Goal: Task Accomplishment & Management: Use online tool/utility

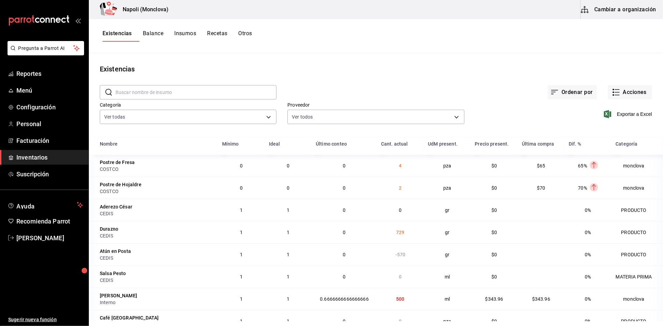
click at [154, 96] on input "text" at bounding box center [195, 92] width 161 height 14
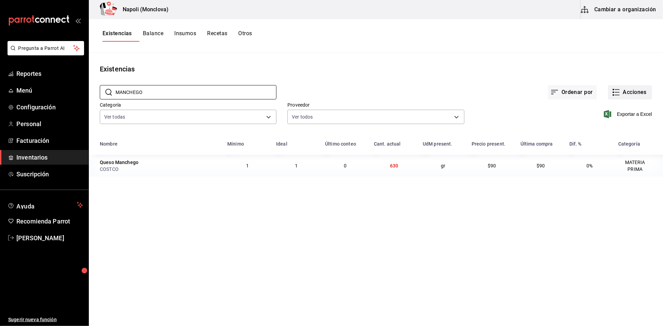
type input "MANCHEGO"
click at [613, 93] on rect "button" at bounding box center [613, 92] width 1 height 1
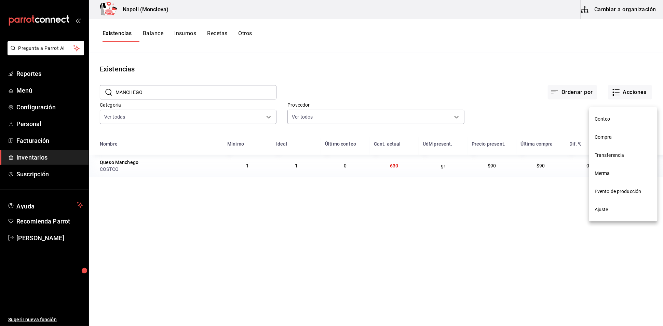
click at [610, 139] on span "Compra" at bounding box center [623, 137] width 57 height 7
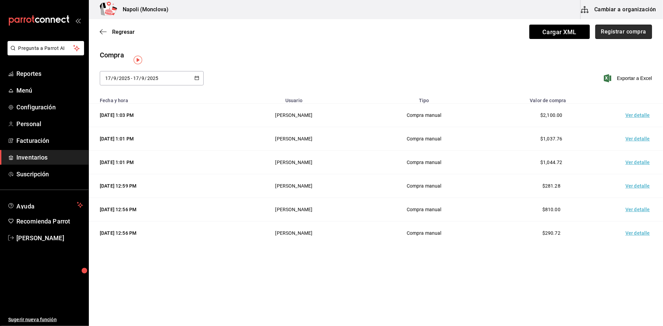
click at [618, 37] on button "Registrar compra" at bounding box center [623, 32] width 57 height 14
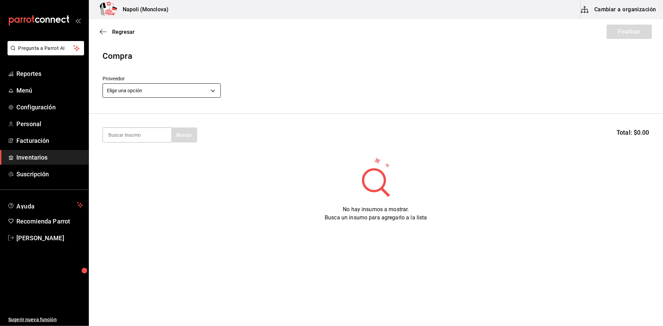
click at [215, 94] on body "Pregunta a Parrot AI Reportes Menú Configuración Personal Facturación Inventari…" at bounding box center [331, 143] width 663 height 287
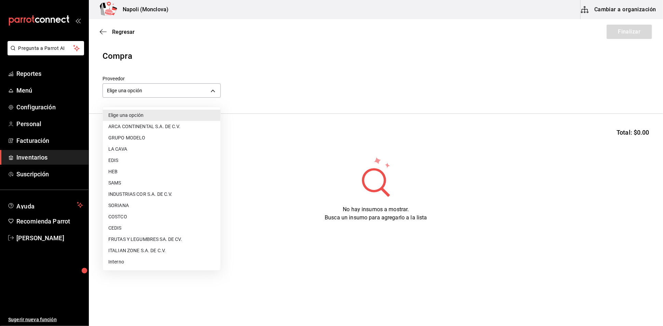
click at [157, 213] on li "COSTCO" at bounding box center [162, 216] width 118 height 11
type input "297da1de-2487-48f5-9e1b-f813c29ab2ab"
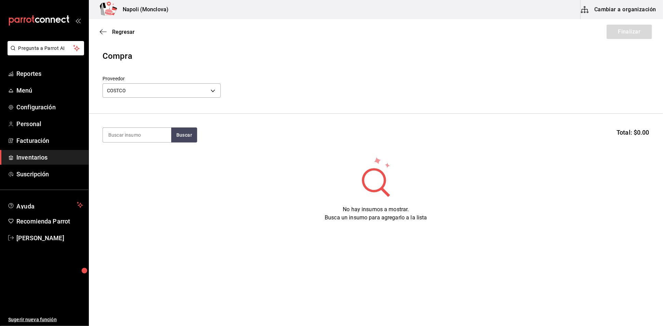
click at [140, 129] on section "Buscar Total: $0.00" at bounding box center [376, 135] width 574 height 42
click at [140, 138] on input at bounding box center [137, 135] width 68 height 14
type input "MANCHEGO"
click at [190, 140] on button "Buscar" at bounding box center [184, 134] width 26 height 15
click at [144, 160] on div "Queso Manchego" at bounding box center [129, 158] width 43 height 8
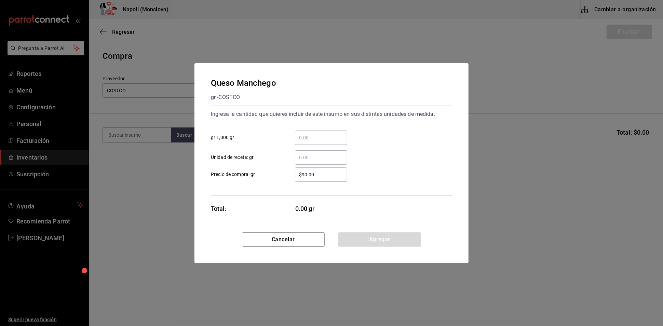
click at [307, 134] on input "​ gr 1,000 gr" at bounding box center [321, 138] width 52 height 8
type input "1"
click at [362, 241] on button "Agregar" at bounding box center [379, 239] width 83 height 14
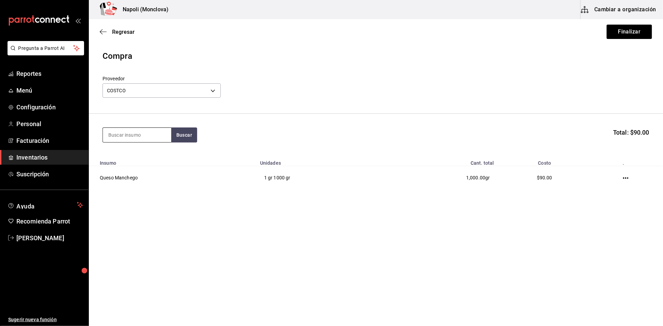
click at [139, 139] on input at bounding box center [137, 135] width 68 height 14
type input "ESPINACA"
click at [194, 142] on button "Buscar" at bounding box center [184, 134] width 26 height 15
click at [151, 159] on div "Espinaca Baby gr - COSTCO" at bounding box center [137, 162] width 68 height 26
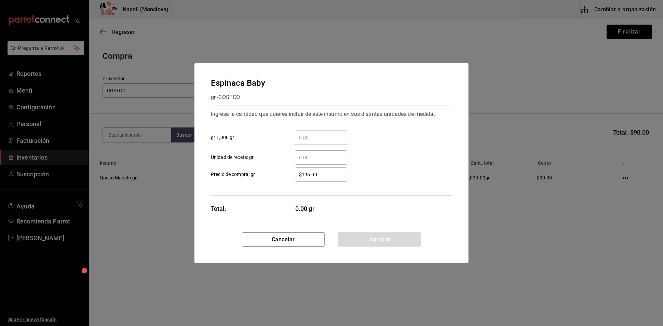
click at [311, 131] on div "​" at bounding box center [321, 138] width 52 height 14
click at [311, 134] on input "​ gr 1,000 gr" at bounding box center [321, 138] width 52 height 8
type input "0.45"
drag, startPoint x: 352, startPoint y: 253, endPoint x: 341, endPoint y: 240, distance: 16.2
click at [351, 247] on button "Agregar" at bounding box center [379, 239] width 83 height 14
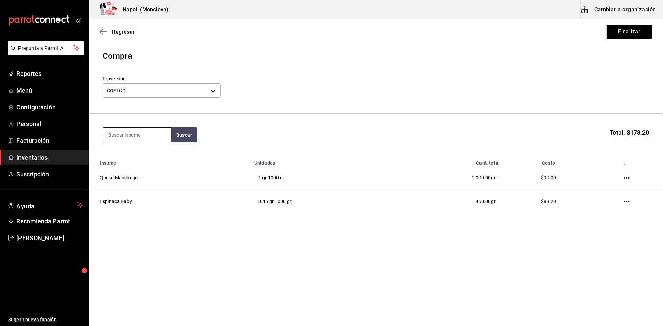
click at [132, 140] on input at bounding box center [137, 135] width 68 height 14
type input "CONSOME"
click at [197, 141] on button "Buscar" at bounding box center [184, 134] width 26 height 15
click at [139, 160] on div "Consome gr - COSTCO" at bounding box center [137, 162] width 68 height 26
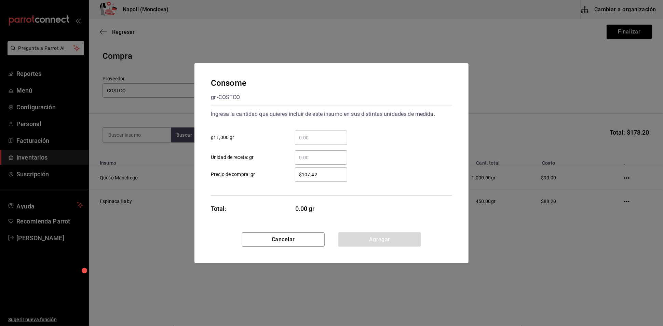
click at [317, 134] on input "​ gr 1,000 gr" at bounding box center [321, 138] width 52 height 8
type input "1"
click at [373, 242] on button "Agregar" at bounding box center [379, 239] width 83 height 14
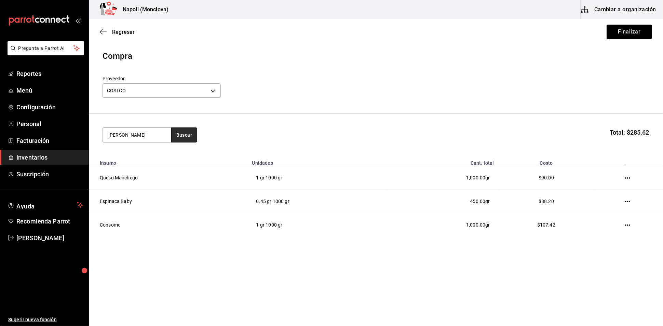
click at [183, 142] on button "Buscar" at bounding box center [184, 134] width 26 height 15
type input "M"
click at [643, 34] on button "Finalizar" at bounding box center [629, 32] width 45 height 14
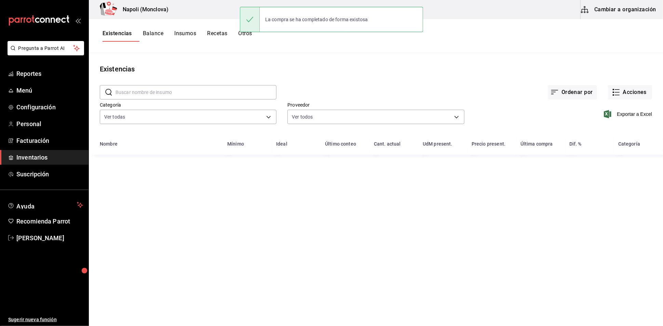
click at [142, 99] on input "text" at bounding box center [195, 92] width 161 height 14
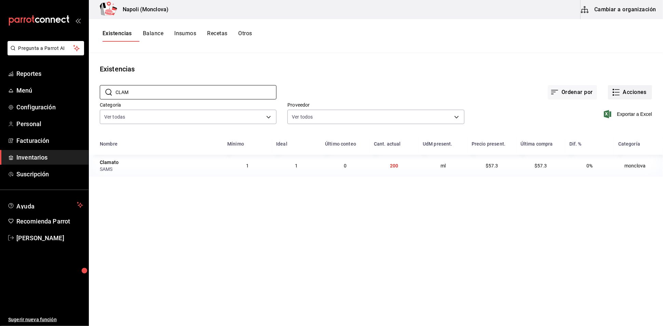
type input "CLAM"
click at [636, 95] on button "Acciones" at bounding box center [630, 92] width 44 height 14
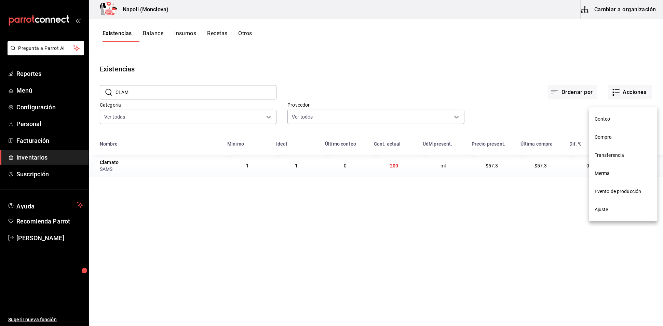
click at [607, 138] on span "Compra" at bounding box center [623, 137] width 57 height 7
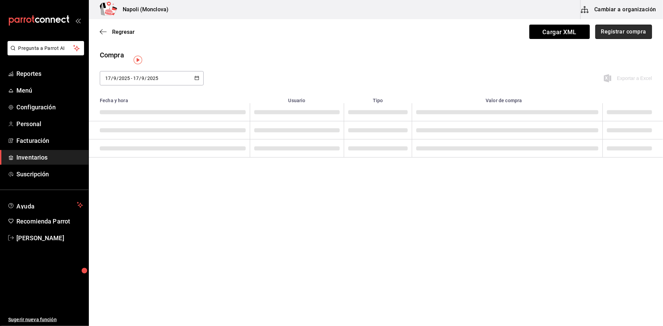
click at [602, 30] on button "Registrar compra" at bounding box center [623, 32] width 57 height 14
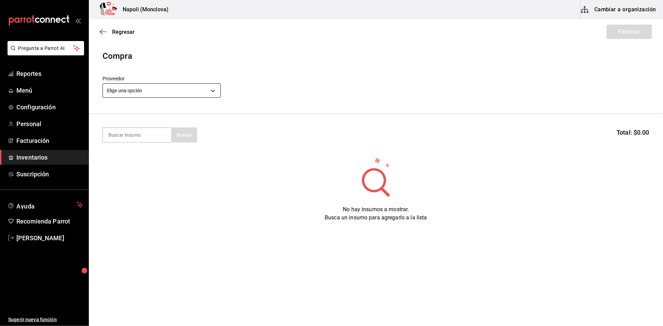
click at [212, 94] on body "Pregunta a Parrot AI Reportes Menú Configuración Personal Facturación Inventari…" at bounding box center [331, 143] width 663 height 287
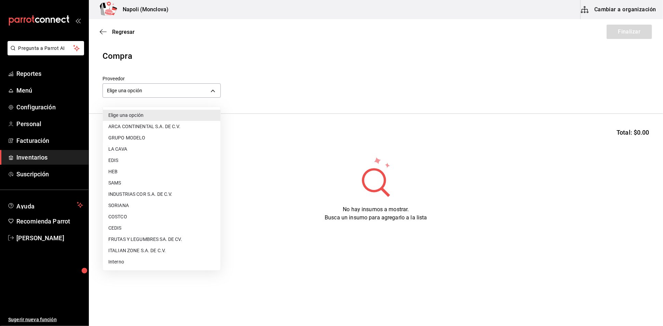
click at [142, 184] on li "SAMS" at bounding box center [162, 182] width 118 height 11
type input "c79ff9d8-8f6c-4814-bfd6-1c81d7e804f1"
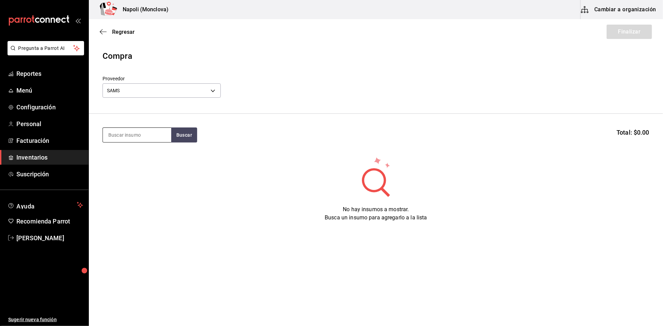
click at [149, 139] on input at bounding box center [137, 135] width 68 height 14
type input "CLAMATO"
click at [187, 137] on button "Buscar" at bounding box center [184, 134] width 26 height 15
click at [144, 157] on div "Clamato PZA - [PERSON_NAME]" at bounding box center [137, 162] width 68 height 26
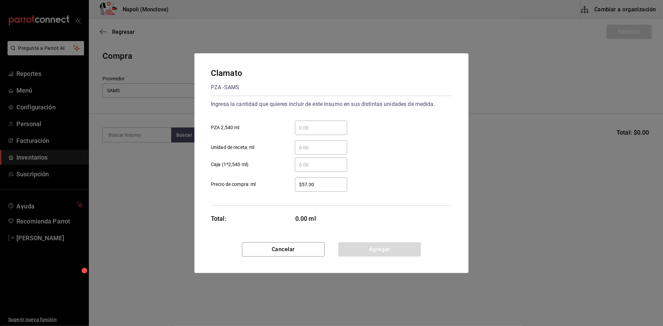
click at [311, 125] on div "​" at bounding box center [321, 128] width 52 height 14
click at [311, 125] on input "​ PZA 2,540 ml" at bounding box center [321, 128] width 52 height 8
type input "2"
click at [381, 256] on button "Agregar" at bounding box center [379, 249] width 83 height 14
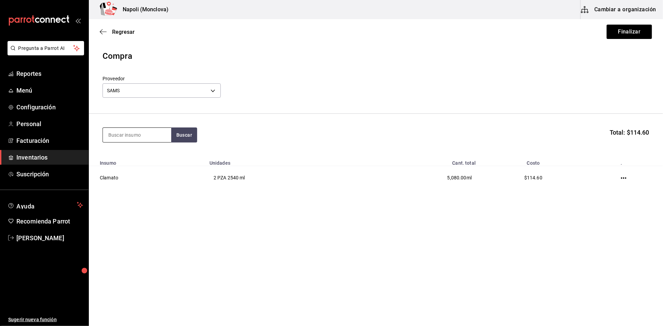
click at [112, 136] on input at bounding box center [137, 135] width 68 height 14
type input "P"
type input "PARME"
click at [182, 142] on button "Buscar" at bounding box center [184, 134] width 26 height 15
click at [145, 153] on div "Parmesano gr - [PERSON_NAME]" at bounding box center [137, 162] width 68 height 26
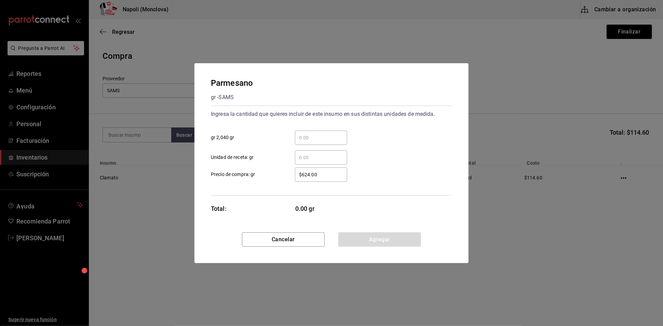
click at [330, 131] on div "​" at bounding box center [321, 138] width 52 height 14
click at [330, 134] on input "​ gr 2,040 gr" at bounding box center [321, 138] width 52 height 8
type input "1"
click at [380, 246] on button "Agregar" at bounding box center [379, 239] width 83 height 14
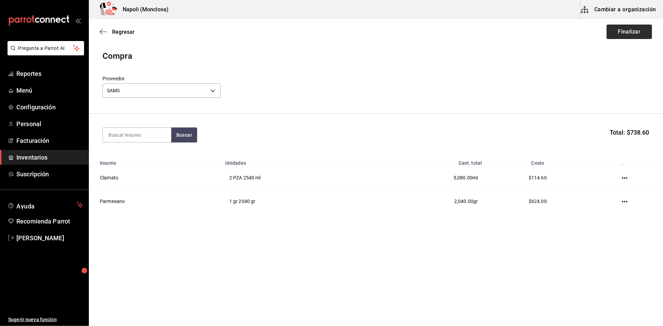
click at [620, 26] on button "Finalizar" at bounding box center [629, 32] width 45 height 14
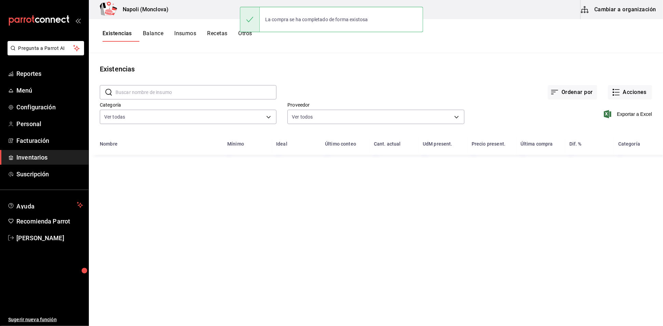
click at [187, 94] on input "text" at bounding box center [195, 92] width 161 height 14
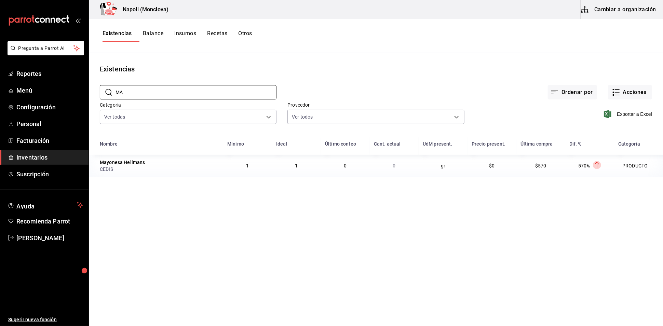
type input "M"
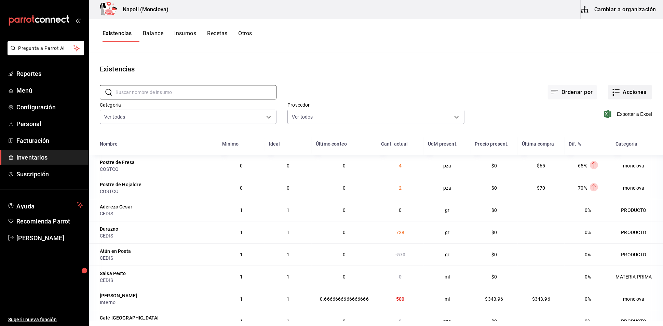
click at [620, 99] on button "Acciones" at bounding box center [630, 92] width 44 height 14
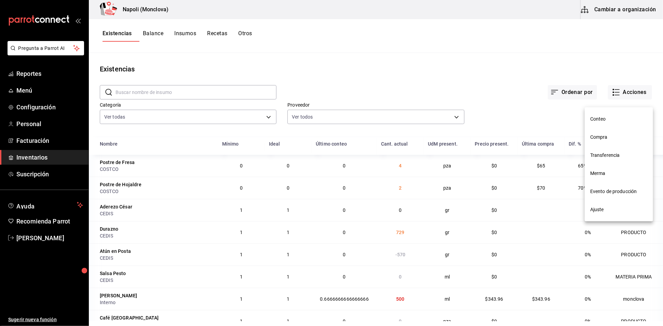
click at [597, 133] on li "Compra" at bounding box center [619, 137] width 68 height 18
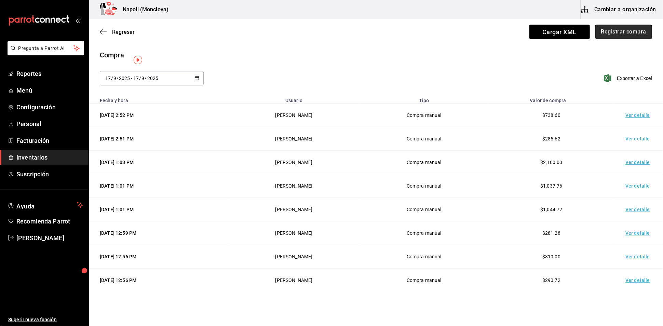
click at [599, 33] on button "Registrar compra" at bounding box center [623, 32] width 57 height 14
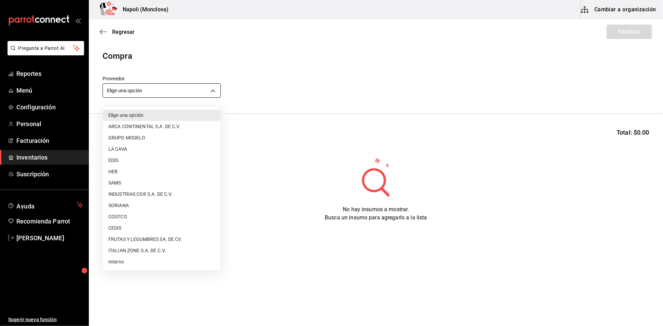
click at [209, 94] on body "Pregunta a Parrot AI Reportes Menú Configuración Personal Facturación Inventari…" at bounding box center [331, 143] width 663 height 287
click at [134, 228] on li "CEDIS" at bounding box center [162, 227] width 118 height 11
type input "8bbbf040-4be4-464d-a164-6baf154bd563"
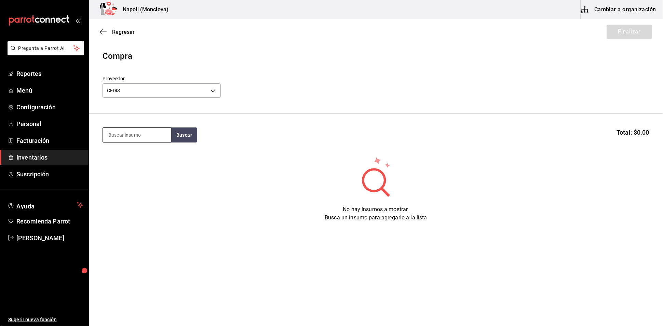
click at [138, 141] on input at bounding box center [137, 135] width 68 height 14
type input "JAM"
click at [181, 138] on button "Buscar" at bounding box center [184, 134] width 26 height 15
click at [149, 186] on div "[PERSON_NAME] gr - CEDIS" at bounding box center [137, 188] width 68 height 26
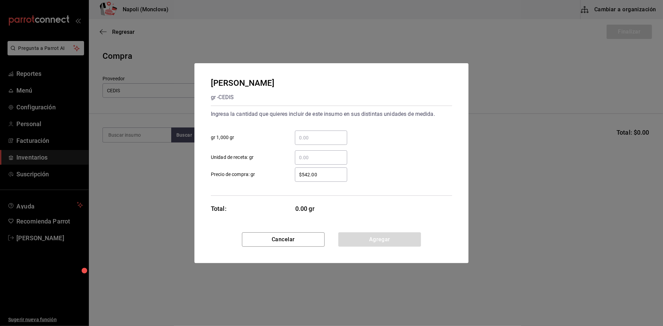
click at [315, 134] on input "​ gr 1,000 gr" at bounding box center [321, 138] width 52 height 8
type input "2"
click at [372, 247] on button "Agregar" at bounding box center [379, 239] width 83 height 14
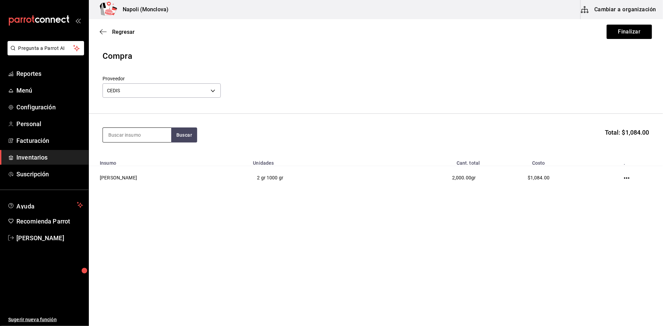
click at [152, 142] on input at bounding box center [137, 135] width 68 height 14
type input "MOZZ"
click at [176, 137] on button "Buscar" at bounding box center [184, 134] width 26 height 15
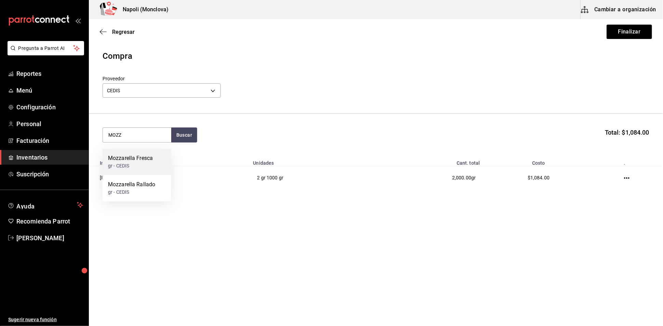
click at [133, 162] on div "Mozzarella Fresca" at bounding box center [130, 158] width 45 height 8
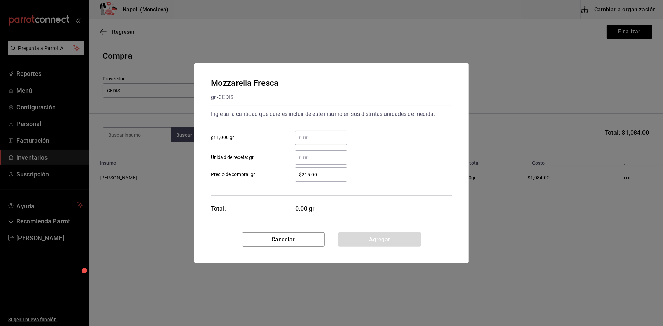
click at [301, 134] on input "​ gr 1,000 gr" at bounding box center [321, 138] width 52 height 8
type input "2.71"
click at [368, 247] on button "Agregar" at bounding box center [379, 239] width 83 height 14
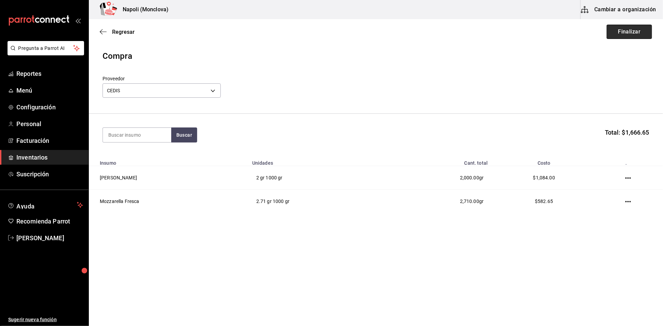
click at [620, 29] on button "Finalizar" at bounding box center [629, 32] width 45 height 14
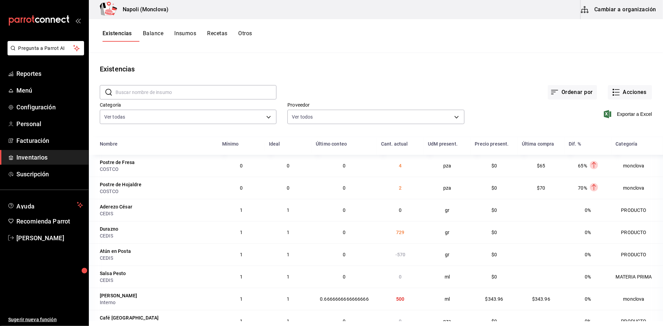
click at [176, 94] on input "text" at bounding box center [195, 92] width 161 height 14
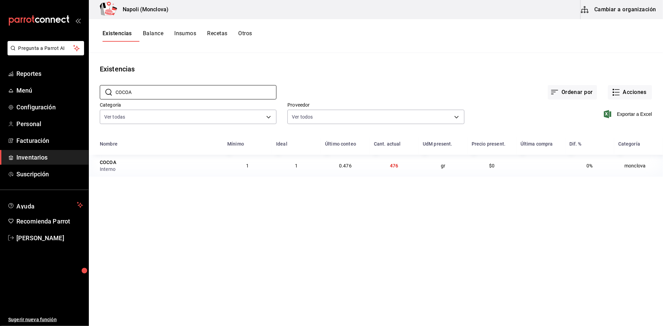
type input "COCOA"
click at [627, 87] on div "Ordenar por Acciones" at bounding box center [464, 86] width 376 height 25
click at [626, 96] on button "Acciones" at bounding box center [630, 92] width 44 height 14
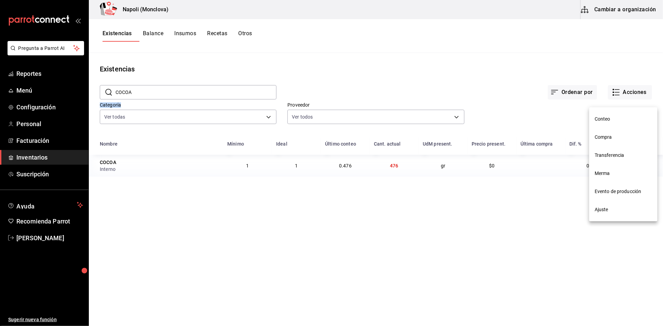
click at [615, 142] on li "Compra" at bounding box center [623, 137] width 68 height 18
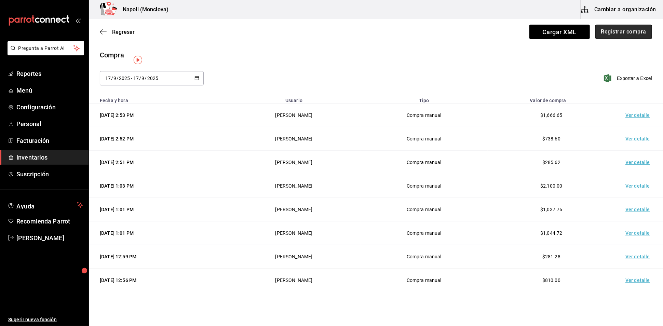
click at [595, 37] on button "Registrar compra" at bounding box center [623, 32] width 57 height 14
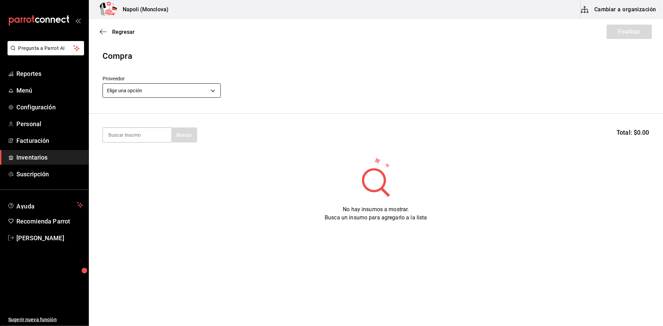
click at [213, 90] on body "Pregunta a Parrot AI Reportes Menú Configuración Personal Facturación Inventari…" at bounding box center [331, 143] width 663 height 287
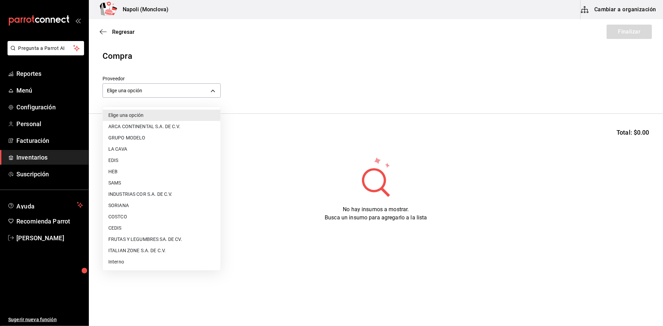
click at [168, 268] on ul "Elige una opción ARCA CONTINENTAL S.A. DE C.V. GRUPO MODELO LA [PERSON_NAME] HE…" at bounding box center [162, 188] width 118 height 163
click at [164, 259] on li "Interno" at bounding box center [162, 261] width 118 height 11
type input "f09327f8-4c41-4679-ba5a-c4fdb900725a"
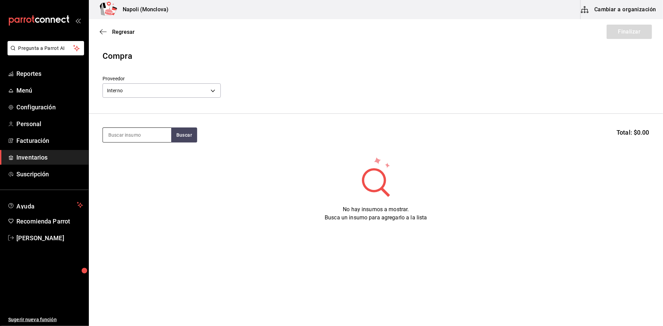
click at [141, 136] on input at bounding box center [137, 135] width 68 height 14
type input "COCOA"
click at [197, 142] on button "Buscar" at bounding box center [184, 134] width 26 height 15
click at [131, 168] on div "gr - Interno" at bounding box center [120, 165] width 24 height 7
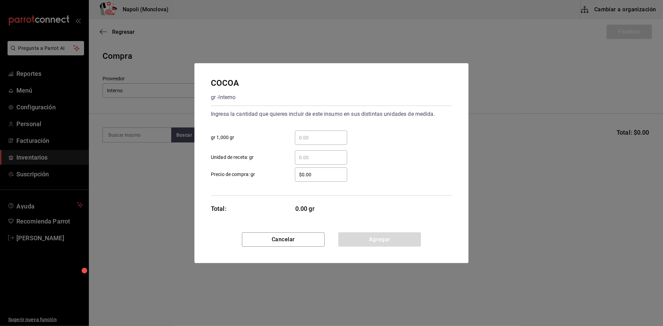
click at [310, 134] on input "​ gr 1,000 gr" at bounding box center [321, 138] width 52 height 8
type input "0.71"
click at [306, 175] on input "$0.00" at bounding box center [321, 175] width 52 height 8
type input "$62"
click at [376, 247] on button "Agregar" at bounding box center [379, 239] width 83 height 14
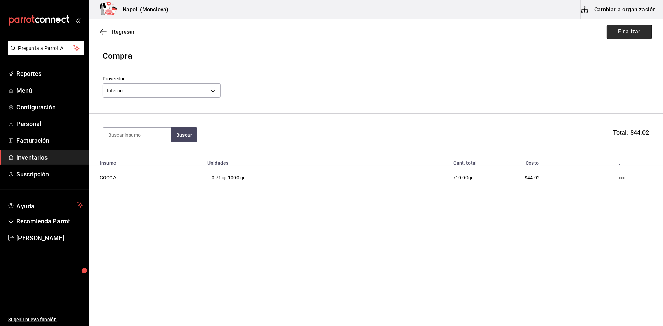
click at [620, 32] on button "Finalizar" at bounding box center [629, 32] width 45 height 14
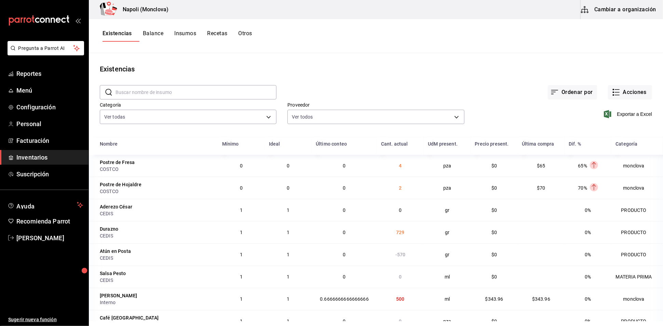
click at [185, 99] on input "text" at bounding box center [195, 92] width 161 height 14
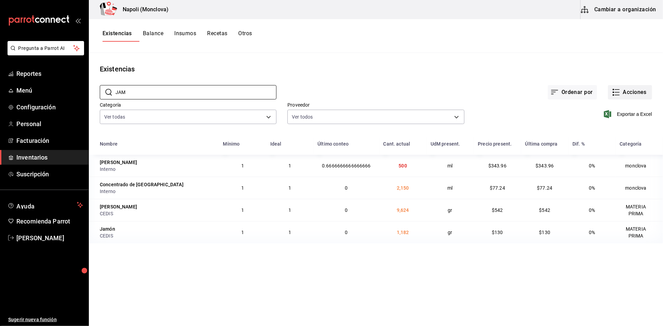
type input "JAM"
click at [613, 96] on button "Acciones" at bounding box center [630, 92] width 44 height 14
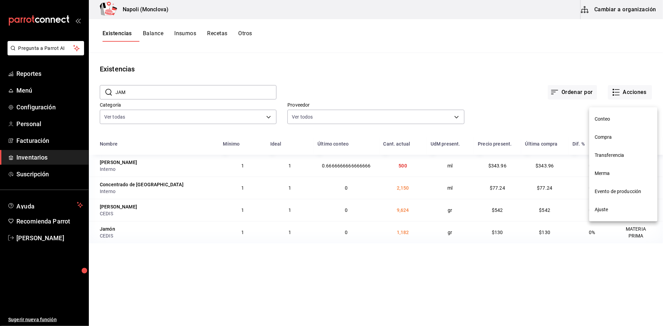
click at [598, 138] on span "Compra" at bounding box center [623, 137] width 57 height 7
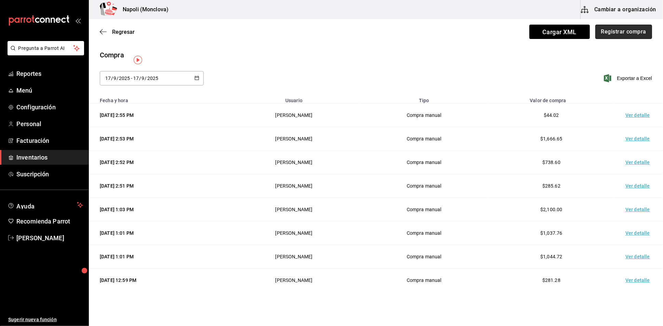
click at [617, 33] on button "Registrar compra" at bounding box center [623, 32] width 57 height 14
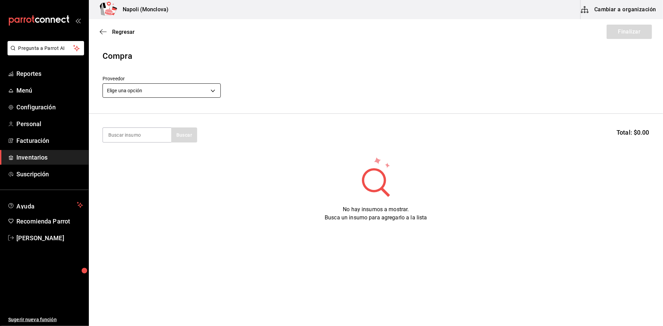
click at [218, 94] on body "Pregunta a Parrot AI Reportes Menú Configuración Personal Facturación Inventari…" at bounding box center [331, 143] width 663 height 287
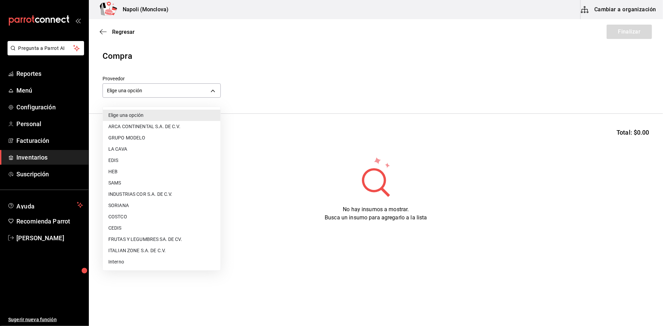
click at [131, 230] on li "CEDIS" at bounding box center [162, 227] width 118 height 11
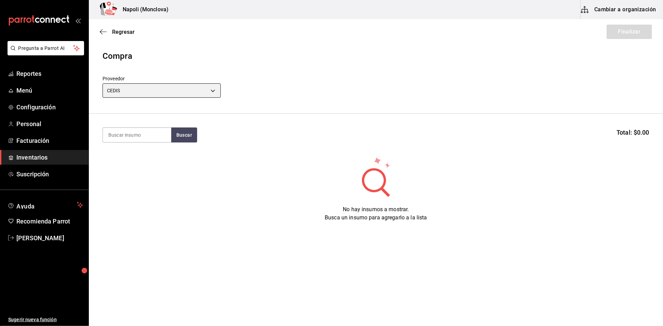
type input "8bbbf040-4be4-464d-a164-6baf154bd563"
click at [128, 139] on input at bounding box center [137, 135] width 68 height 14
type input "JAM"
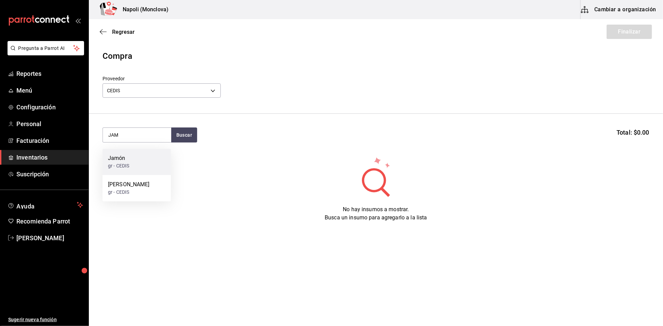
click at [135, 160] on div "Jamón gr - CEDIS" at bounding box center [137, 162] width 68 height 26
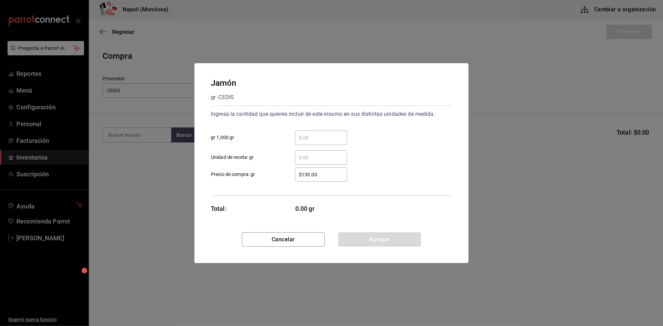
click at [312, 134] on input "​ gr 1,000 gr" at bounding box center [321, 138] width 52 height 8
type input "2"
click at [363, 247] on button "Agregar" at bounding box center [379, 239] width 83 height 14
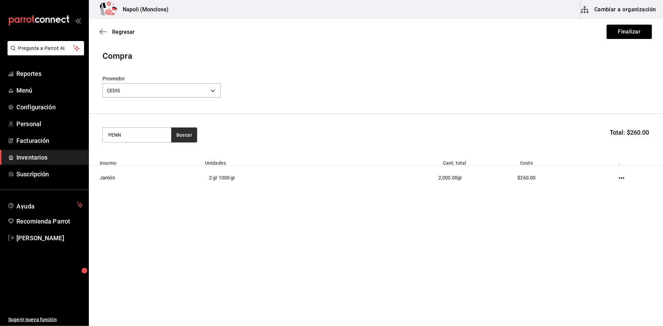
type input "PENN"
click at [193, 136] on button "Buscar" at bounding box center [184, 134] width 26 height 15
click at [127, 155] on div "Penne" at bounding box center [118, 158] width 21 height 8
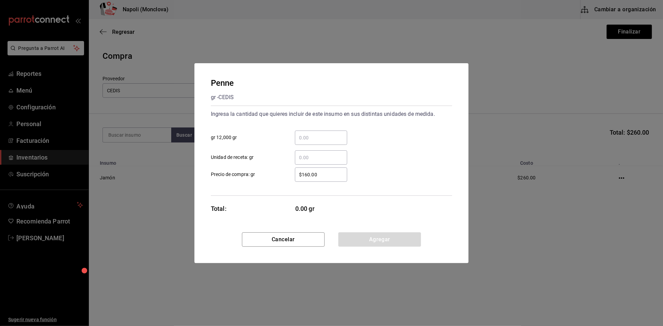
click at [310, 134] on input "​ gr 12,000 gr" at bounding box center [321, 138] width 52 height 8
type input "0.19"
click at [377, 241] on button "Agregar" at bounding box center [379, 239] width 83 height 14
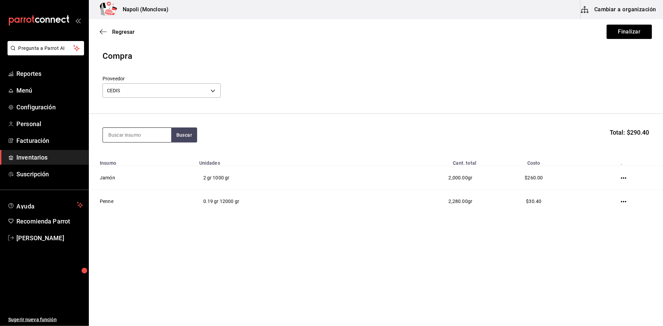
click at [151, 139] on input at bounding box center [137, 135] width 68 height 14
click at [620, 38] on button "Finalizar" at bounding box center [629, 32] width 45 height 14
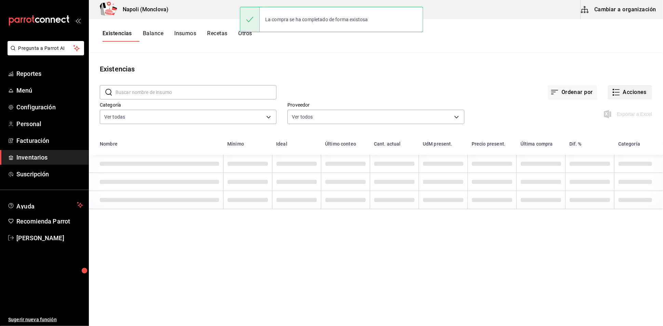
click at [611, 96] on button "Acciones" at bounding box center [630, 92] width 44 height 14
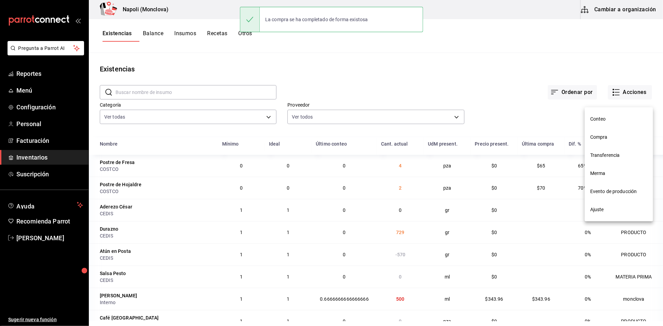
click at [624, 137] on nav "Conteo Compra Transferencia Merma Evento de producción Ajuste" at bounding box center [619, 164] width 68 height 114
click at [601, 140] on span "Compra" at bounding box center [618, 137] width 57 height 7
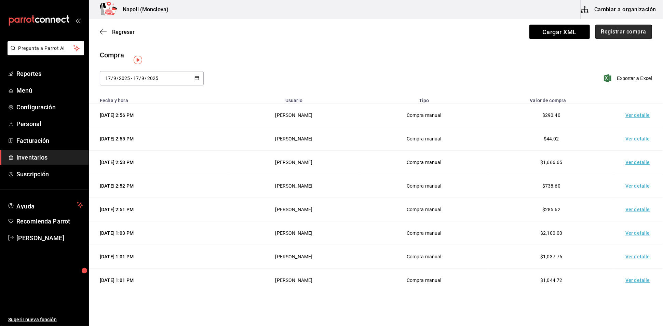
click at [625, 38] on button "Registrar compra" at bounding box center [623, 32] width 57 height 14
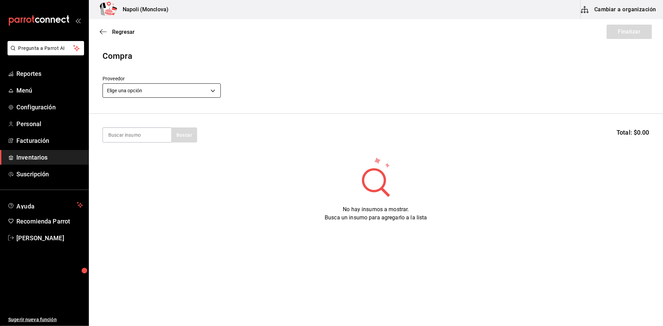
click at [215, 90] on body "Pregunta a Parrot AI Reportes Menú Configuración Personal Facturación Inventari…" at bounding box center [331, 143] width 663 height 287
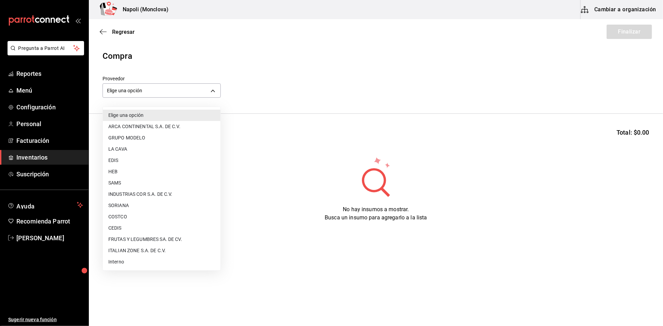
drag, startPoint x: 142, startPoint y: 232, endPoint x: 144, endPoint y: 238, distance: 6.3
click at [144, 238] on ul "Elige una opción ARCA CONTINENTAL S.A. DE C.V. GRUPO MODELO LA [PERSON_NAME] HE…" at bounding box center [162, 188] width 118 height 163
click at [143, 236] on li "FRUTAS Y LEGUMBRES SA. DE CV." at bounding box center [162, 239] width 118 height 11
type input "05b4ca23-b36a-46a1-ac6b-e80d2dc61e96"
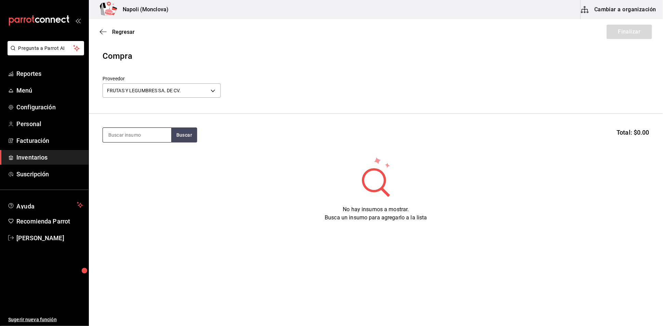
click at [116, 138] on input at bounding box center [137, 135] width 68 height 14
type input "ALBA"
click at [188, 138] on button "Buscar" at bounding box center [184, 134] width 26 height 15
click at [139, 162] on div "Albahaca" at bounding box center [136, 158] width 57 height 8
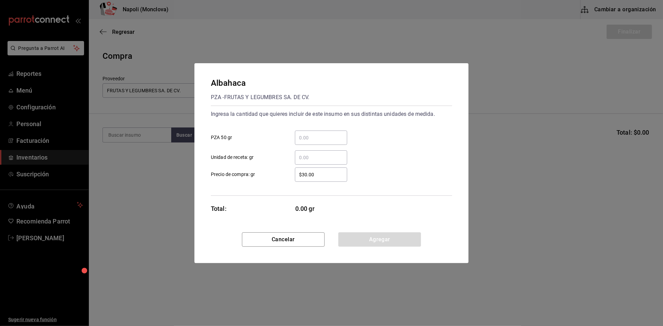
click at [305, 134] on input "​ PZA 50 gr" at bounding box center [321, 138] width 52 height 8
type input "4"
click at [375, 244] on button "Agregar" at bounding box center [379, 239] width 83 height 14
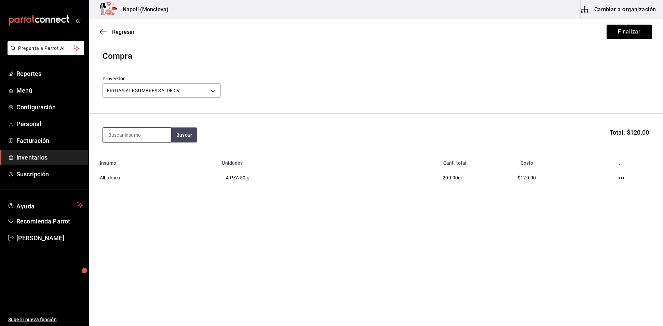
click at [135, 141] on input at bounding box center [137, 135] width 68 height 14
type input "ARUGULA"
click at [186, 137] on button "Buscar" at bounding box center [184, 134] width 26 height 15
click at [149, 163] on div "gr - FRUTAS Y LEGUMBRES SA. DE CV." at bounding box center [136, 169] width 57 height 14
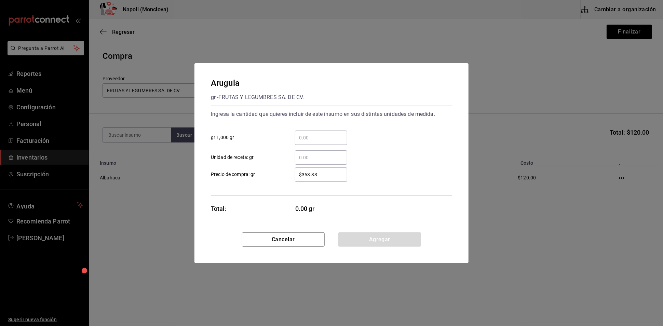
click at [312, 134] on input "​ gr 1,000 gr" at bounding box center [321, 138] width 52 height 8
type input "0.14"
click at [370, 243] on button "Agregar" at bounding box center [379, 239] width 83 height 14
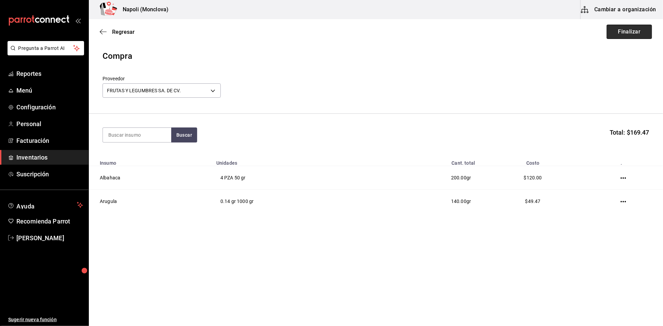
click at [611, 30] on button "Finalizar" at bounding box center [629, 32] width 45 height 14
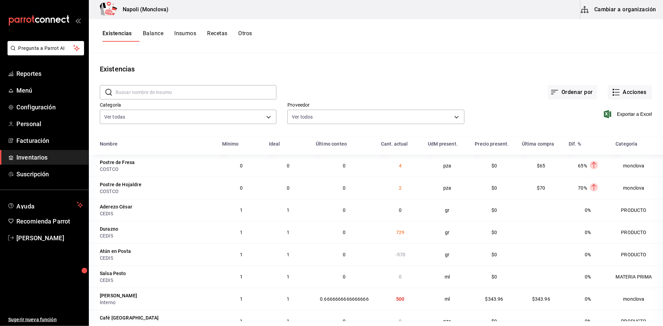
click at [353, 78] on div "Ordenar por Acciones" at bounding box center [464, 86] width 376 height 25
click at [326, 86] on div "Ordenar por Acciones" at bounding box center [464, 86] width 376 height 25
click at [24, 78] on span "Reportes" at bounding box center [49, 73] width 67 height 9
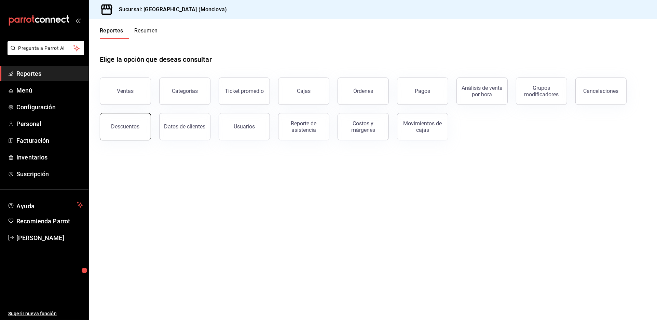
click at [150, 138] on button "Descuentos" at bounding box center [125, 126] width 51 height 27
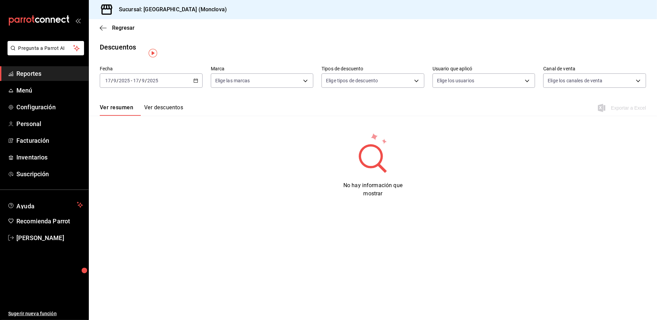
click at [198, 83] on icon "button" at bounding box center [195, 80] width 5 height 5
click at [132, 182] on span "Rango de fechas" at bounding box center [132, 178] width 53 height 7
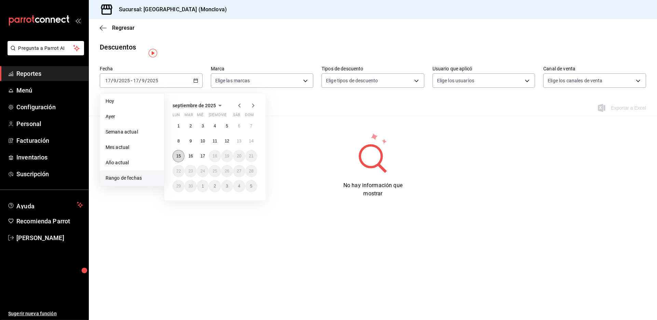
click at [181, 159] on abbr "15" at bounding box center [178, 156] width 4 height 5
click at [192, 159] on abbr "16" at bounding box center [190, 156] width 4 height 5
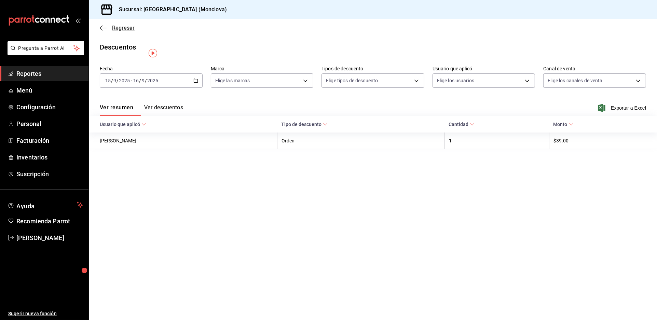
click at [131, 31] on span "Regresar" at bounding box center [123, 28] width 23 height 6
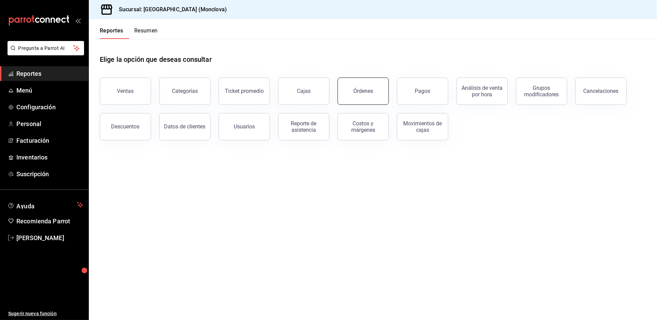
click at [352, 97] on button "Órdenes" at bounding box center [363, 91] width 51 height 27
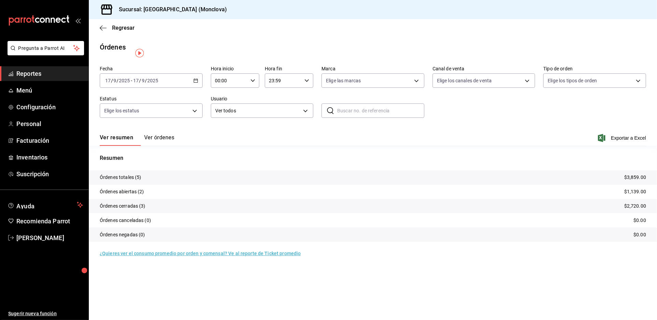
click at [198, 83] on icon "button" at bounding box center [195, 80] width 5 height 5
click at [132, 182] on span "Rango de fechas" at bounding box center [132, 178] width 53 height 7
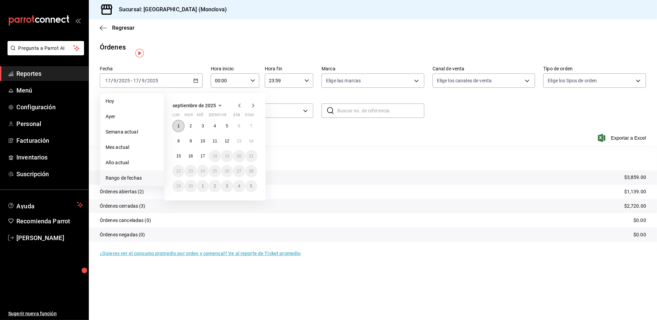
click at [182, 131] on button "1" at bounding box center [179, 126] width 12 height 12
click at [196, 162] on button "16" at bounding box center [191, 156] width 12 height 12
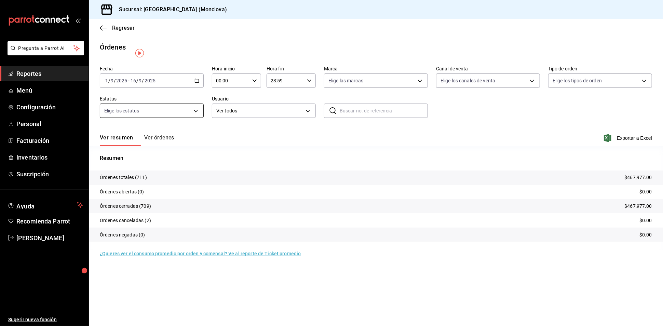
click at [200, 117] on body "Pregunta a Parrot AI Reportes Menú Configuración Personal Facturación Inventari…" at bounding box center [331, 163] width 663 height 326
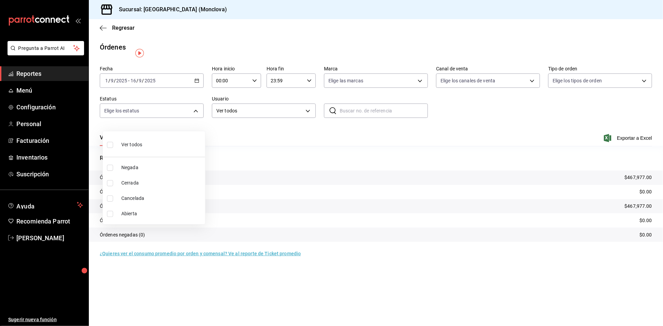
click at [110, 217] on li "Abierta" at bounding box center [154, 213] width 102 height 15
type input "OPEN"
checkbox input "true"
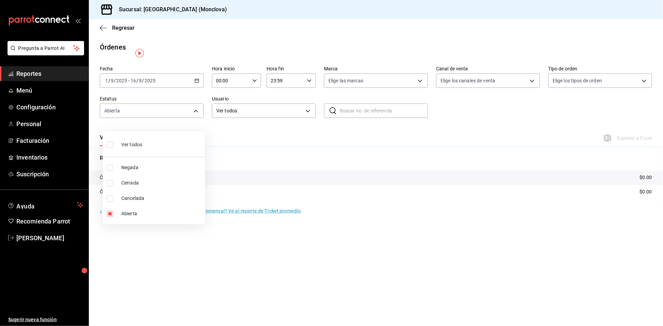
click at [211, 145] on div at bounding box center [331, 163] width 663 height 326
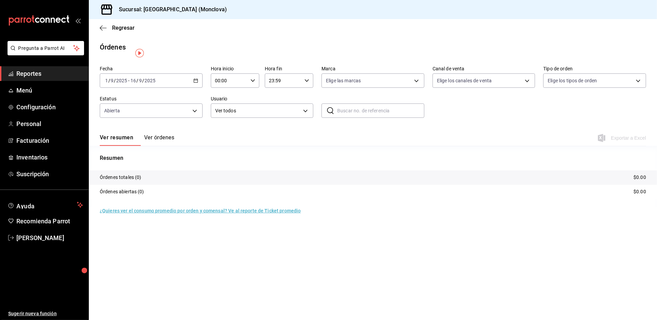
click at [161, 146] on button "Ver órdenes" at bounding box center [159, 140] width 30 height 12
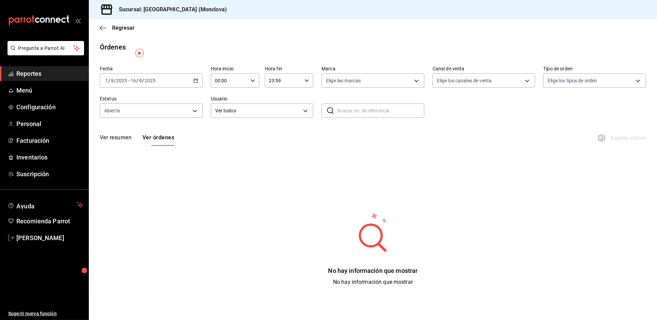
drag, startPoint x: 125, startPoint y: 149, endPoint x: 131, endPoint y: 149, distance: 5.8
click at [125, 146] on button "Ver resumen" at bounding box center [116, 140] width 32 height 12
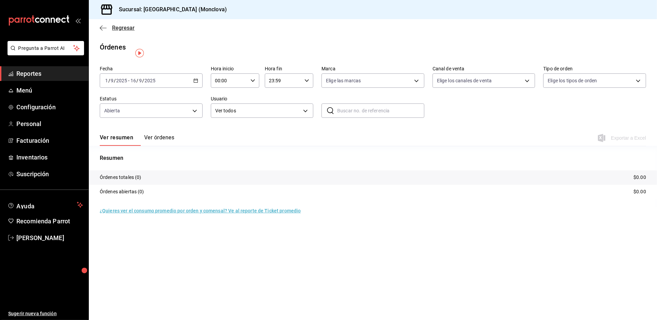
click at [117, 30] on span "Regresar" at bounding box center [123, 28] width 23 height 6
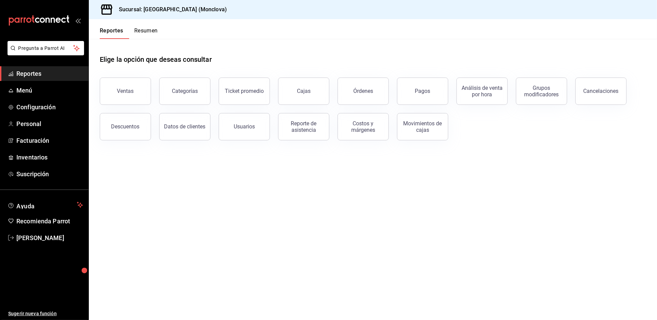
click at [318, 66] on div "Elige la opción que deseas consultar" at bounding box center [373, 54] width 546 height 30
